Goal: Information Seeking & Learning: Find specific fact

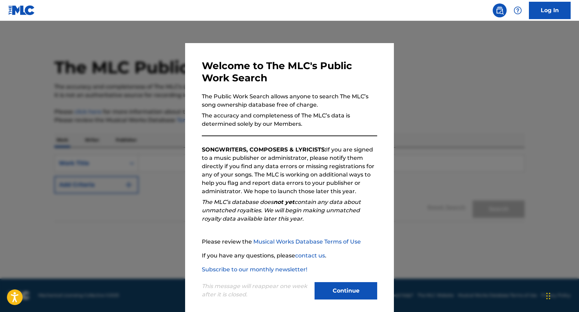
click at [339, 294] on button "Continue" at bounding box center [345, 290] width 63 height 17
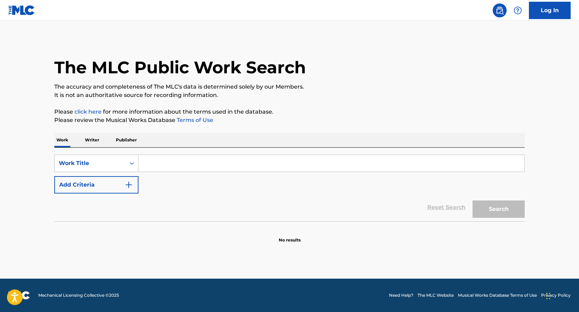
click at [98, 139] on p "Writer" at bounding box center [92, 140] width 18 height 15
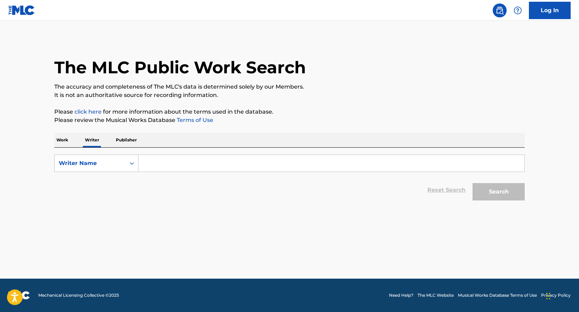
click at [157, 160] on input "Search Form" at bounding box center [331, 163] width 386 height 17
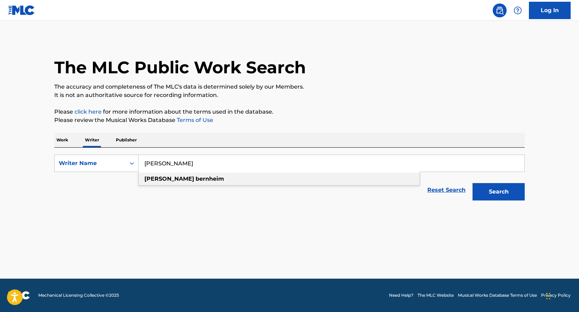
type input "[PERSON_NAME]"
click at [153, 177] on strong "[PERSON_NAME]" at bounding box center [169, 179] width 50 height 7
click at [494, 193] on button "Search" at bounding box center [498, 191] width 52 height 17
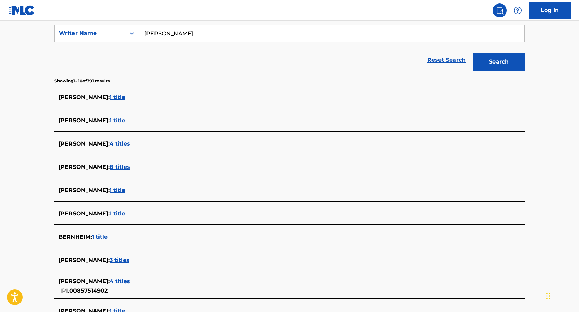
scroll to position [138, 0]
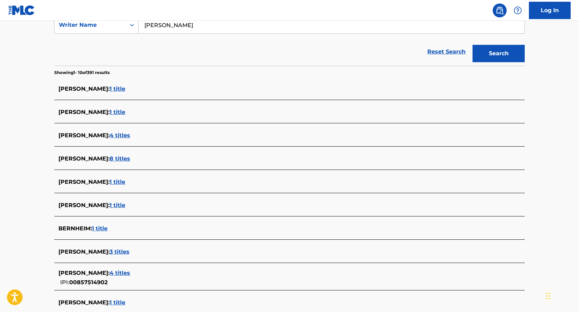
click at [126, 273] on span "4 titles" at bounding box center [120, 273] width 21 height 7
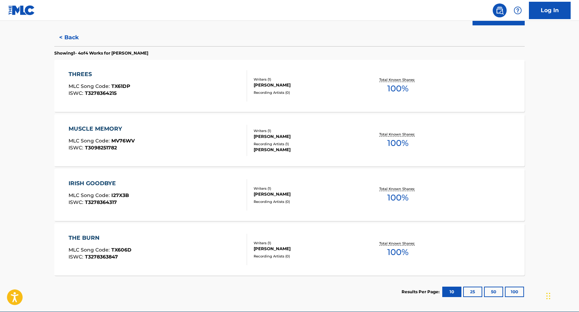
scroll to position [159, 0]
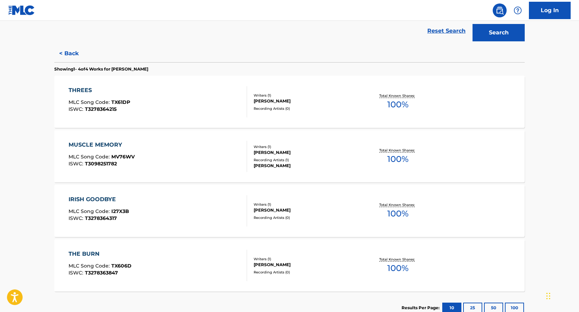
click at [163, 163] on div "MUSCLE MEMORY MLC Song Code : MV76WV ISWC : T3098251782" at bounding box center [158, 156] width 179 height 31
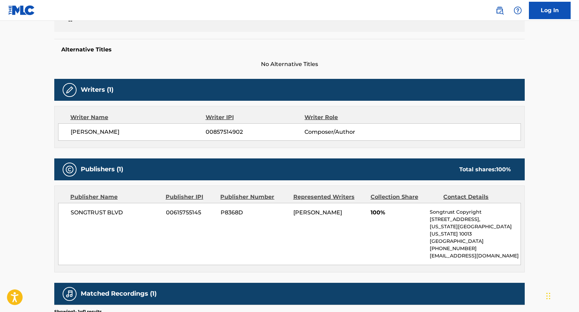
scroll to position [240, 0]
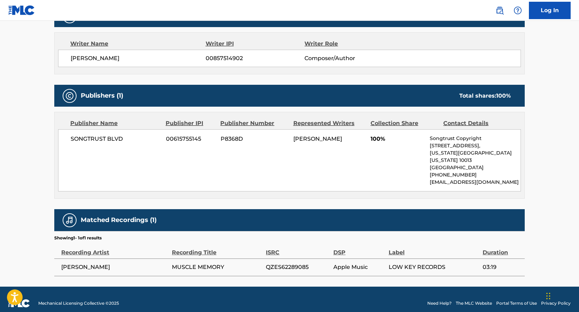
click at [364, 263] on span "Apple Music" at bounding box center [359, 267] width 52 height 8
click at [352, 249] on div "DSP" at bounding box center [359, 249] width 52 height 16
click at [341, 245] on div "DSP" at bounding box center [359, 249] width 52 height 16
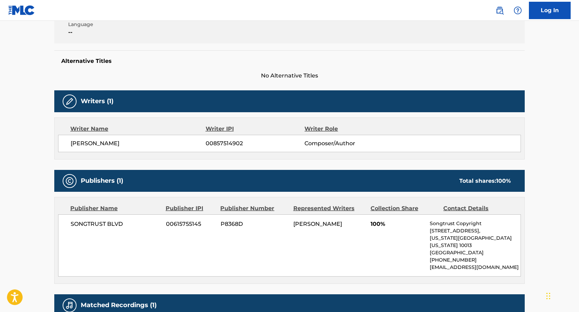
scroll to position [169, 0]
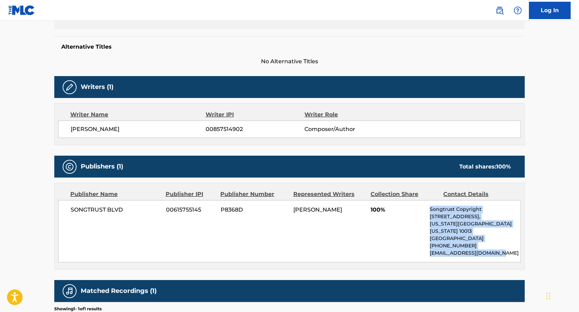
drag, startPoint x: 487, startPoint y: 254, endPoint x: 457, endPoint y: 201, distance: 61.1
click at [457, 201] on div "SONGTRUST BLVD 00615755145 P8368D [PERSON_NAME] 100% Songtrust Copyright [STREE…" at bounding box center [289, 231] width 462 height 62
drag, startPoint x: 457, startPoint y: 201, endPoint x: 474, endPoint y: 248, distance: 49.9
click at [474, 248] on div "SONGTRUST BLVD 00615755145 P8368D [PERSON_NAME] 100% Songtrust Copyright [STREE…" at bounding box center [289, 231] width 462 height 62
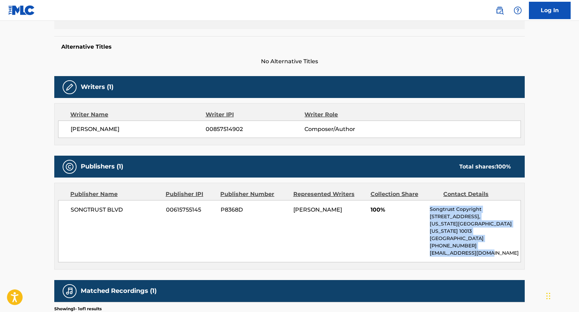
click at [474, 250] on p "[EMAIL_ADDRESS][DOMAIN_NAME]" at bounding box center [474, 253] width 91 height 7
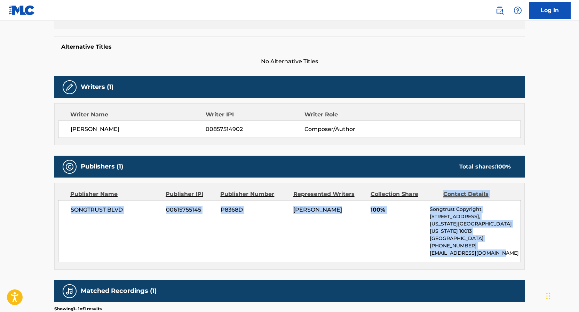
drag, startPoint x: 500, startPoint y: 255, endPoint x: 503, endPoint y: 184, distance: 71.0
click at [503, 184] on div "Publisher Name Publisher IPI Publisher Number Represented Writers Collection Sh…" at bounding box center [289, 226] width 469 height 86
drag, startPoint x: 503, startPoint y: 198, endPoint x: 500, endPoint y: 279, distance: 81.1
click at [500, 279] on div "Work Detail Member Work Identifier -- MLC Song Code MV76WV ISWC T3098251782 Dur…" at bounding box center [289, 151] width 470 height 392
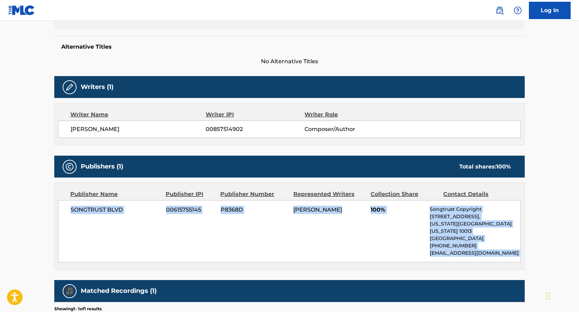
click at [500, 280] on div "Matched Recordings (1)" at bounding box center [289, 291] width 470 height 22
